Goal: Information Seeking & Learning: Find specific fact

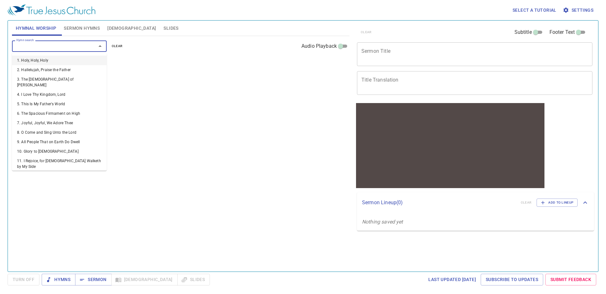
click at [46, 48] on input "Hymn search" at bounding box center [50, 45] width 72 height 7
type input "16"
click at [31, 90] on li "161. From Every Stormy Wind" at bounding box center [59, 94] width 95 height 9
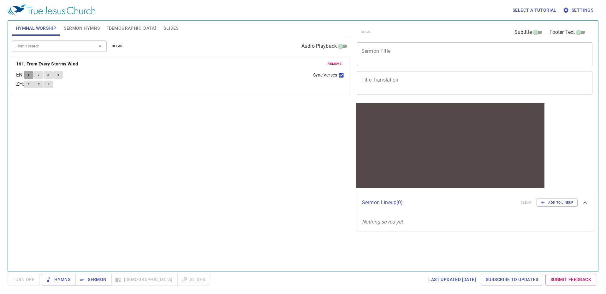
click at [33, 76] on button "1" at bounding box center [28, 75] width 9 height 8
click at [43, 75] on button "2" at bounding box center [38, 75] width 9 height 8
click at [28, 74] on button "1" at bounding box center [28, 75] width 9 height 8
click at [49, 66] on b "161. From Every Stormy Wind" at bounding box center [47, 64] width 62 height 8
click at [63, 63] on b "161. From Every Stormy Wind" at bounding box center [47, 64] width 62 height 8
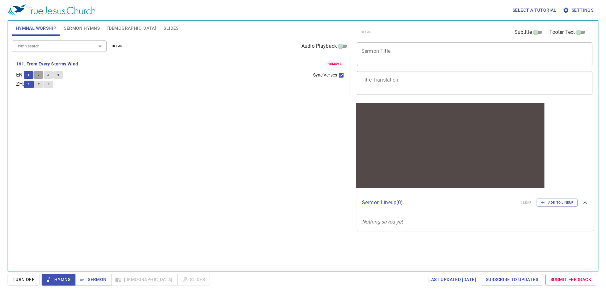
click at [42, 75] on button "2" at bounding box center [38, 75] width 9 height 8
click at [33, 77] on button "1" at bounding box center [28, 75] width 9 height 8
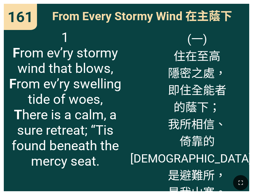
click at [135, 164] on div "(一) 住在至高 隱密之處， 即住全能者 的蔭下； 我所相信、 倚靠的[DEMOGRAPHIC_DATA]， 是避難所， 是我山寨。" at bounding box center [187, 108] width 123 height 165
click at [63, 102] on span "1 F rom ev’ry stormy wind that blows, F rom ev’ry swelling tide of woes, T here…" at bounding box center [65, 99] width 115 height 139
